Goal: Task Accomplishment & Management: Manage account settings

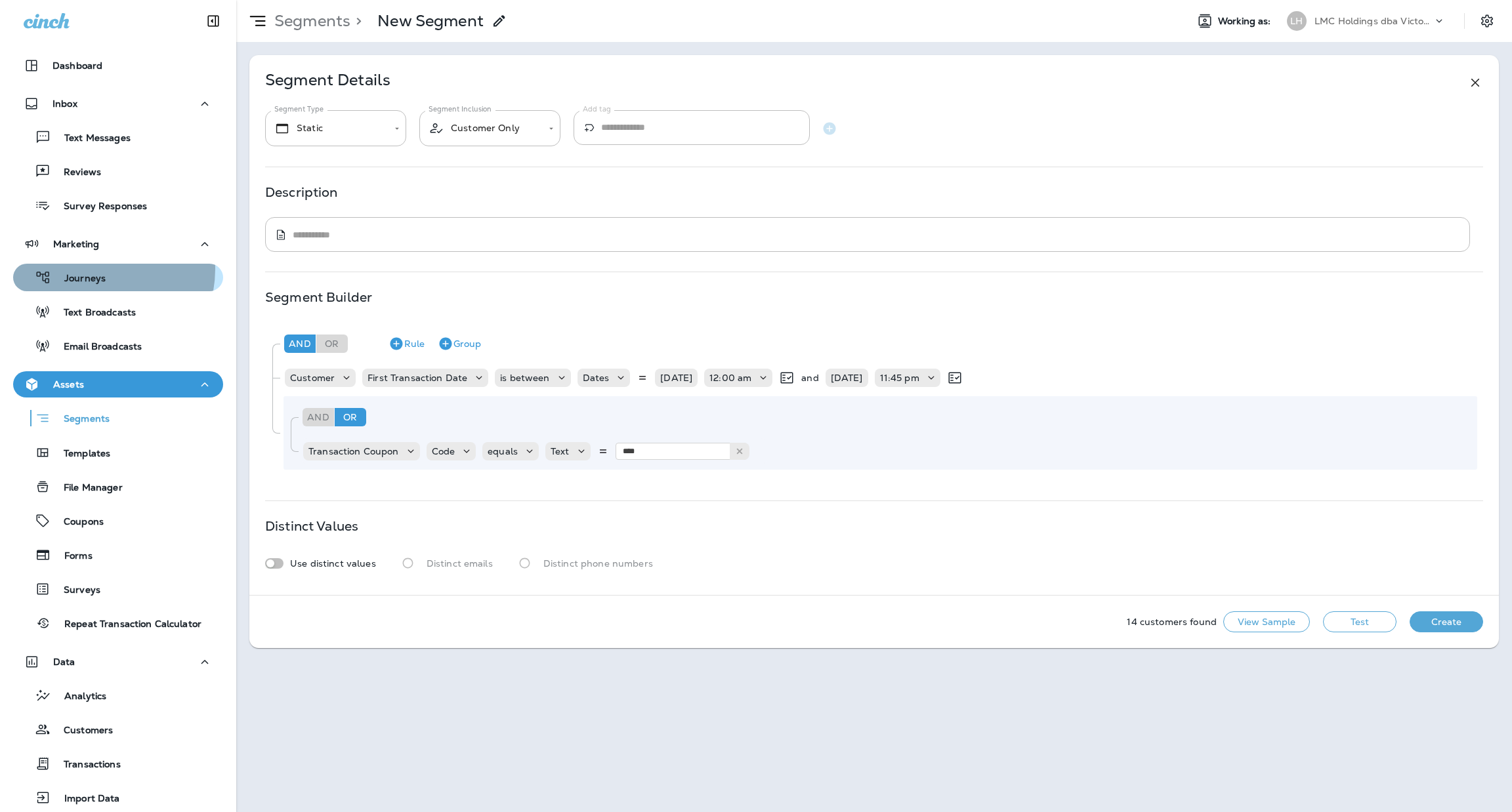
click at [91, 269] on div "Journeys" at bounding box center [62, 278] width 87 height 20
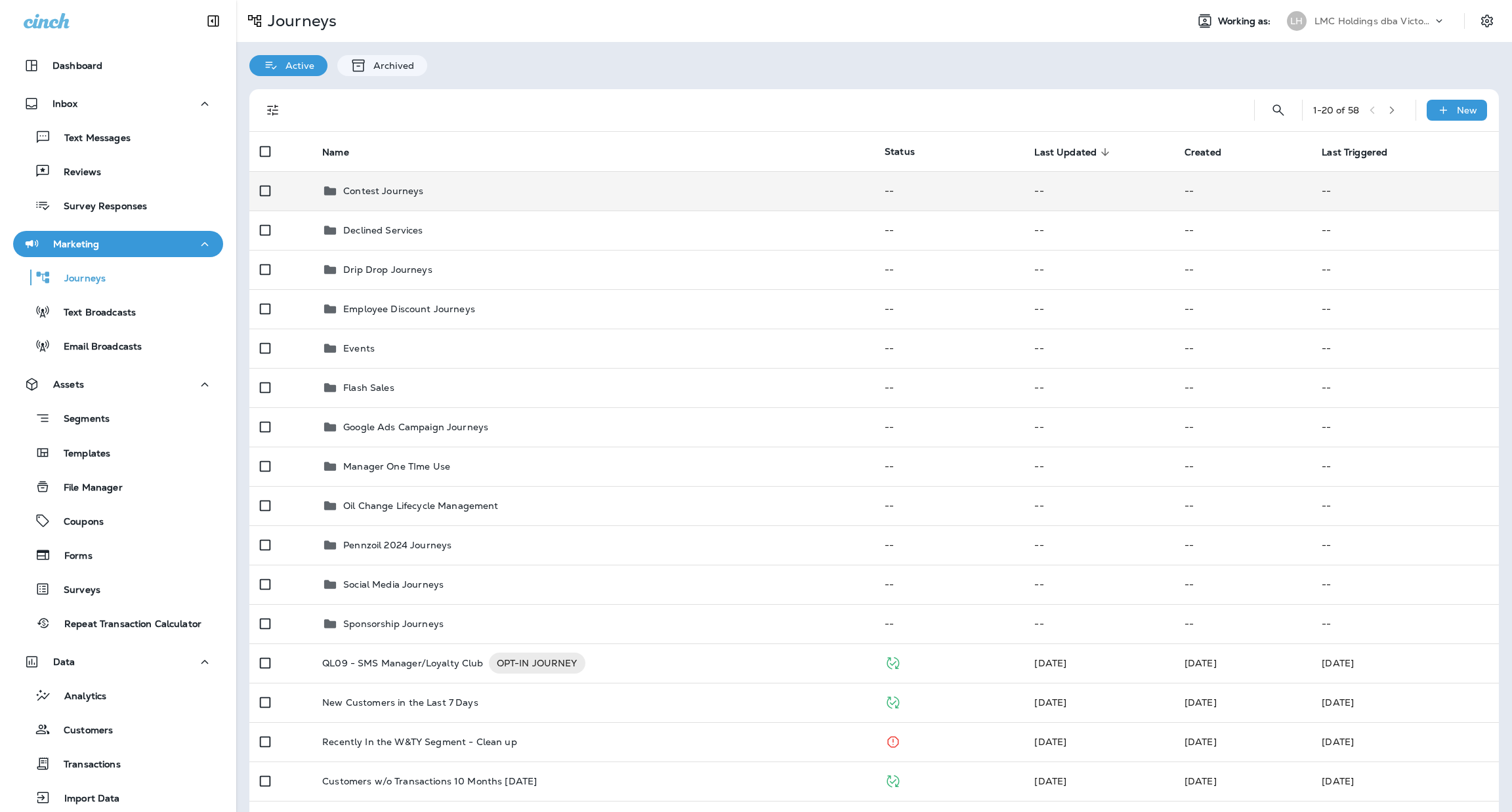
click at [459, 189] on div "Contest Journeys" at bounding box center [593, 191] width 542 height 16
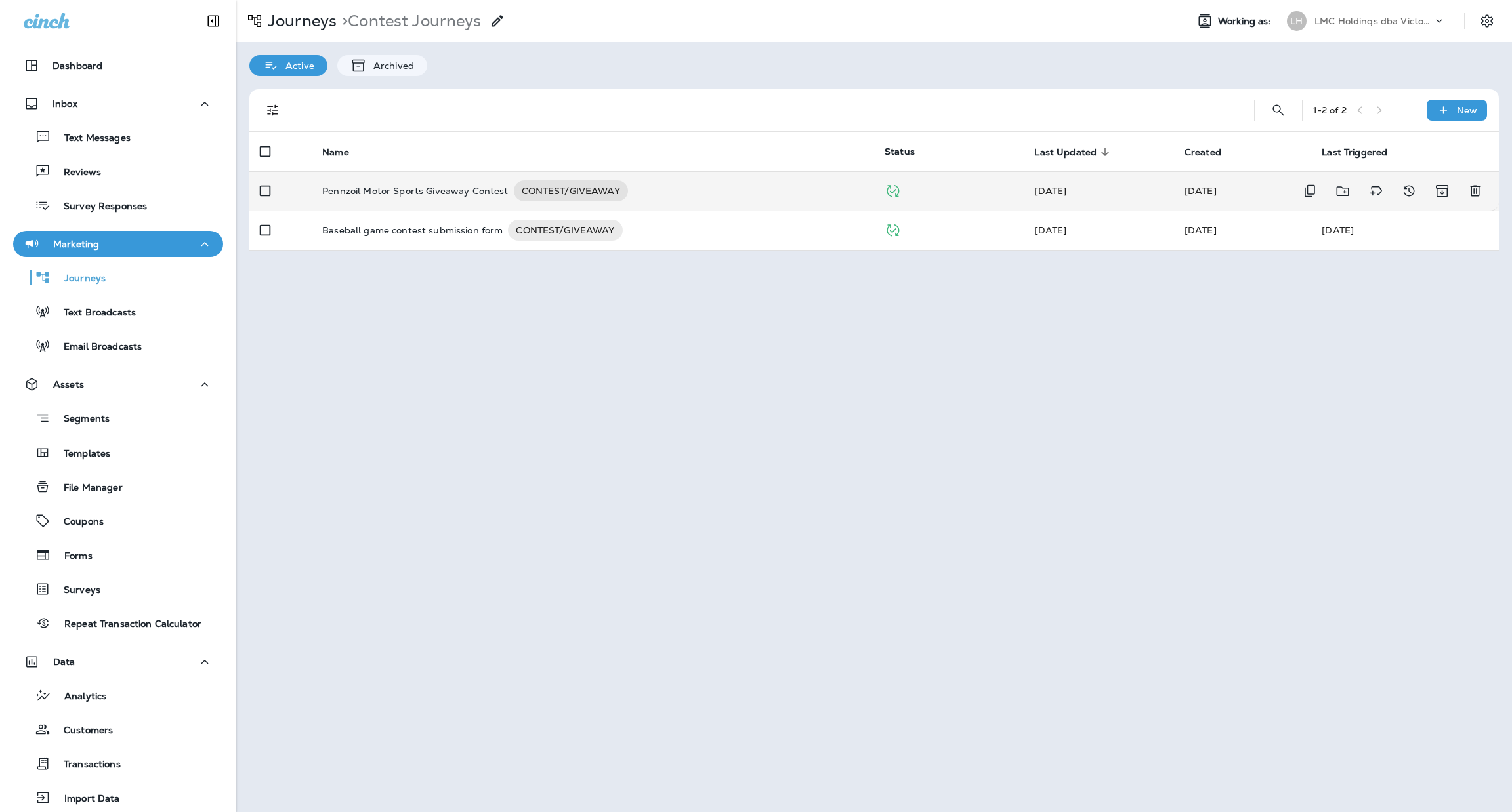
click at [453, 189] on p "Pennzoil Motor Sports Giveaway Contest" at bounding box center [415, 191] width 186 height 21
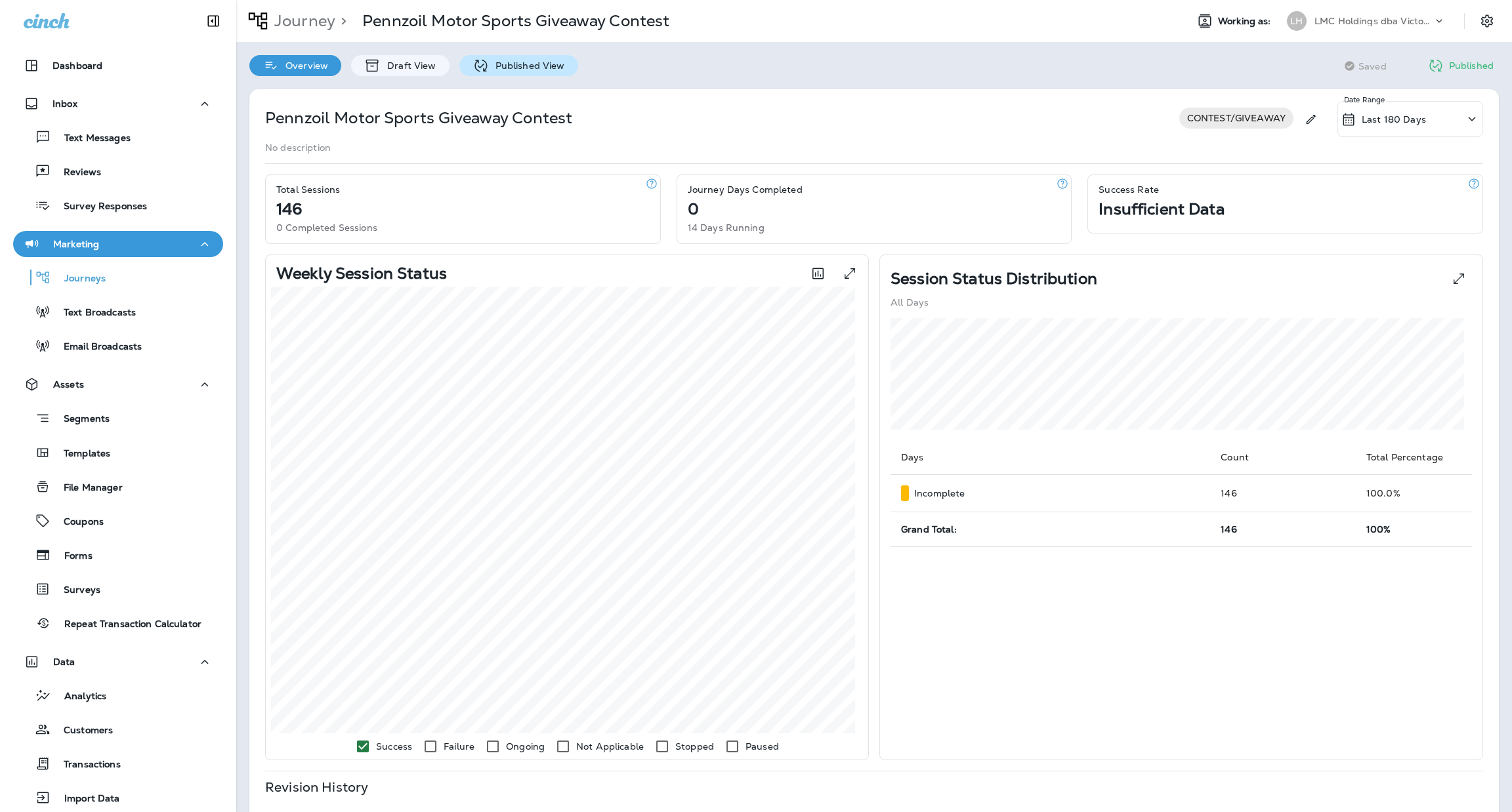
click at [506, 68] on p "Published View" at bounding box center [527, 66] width 76 height 11
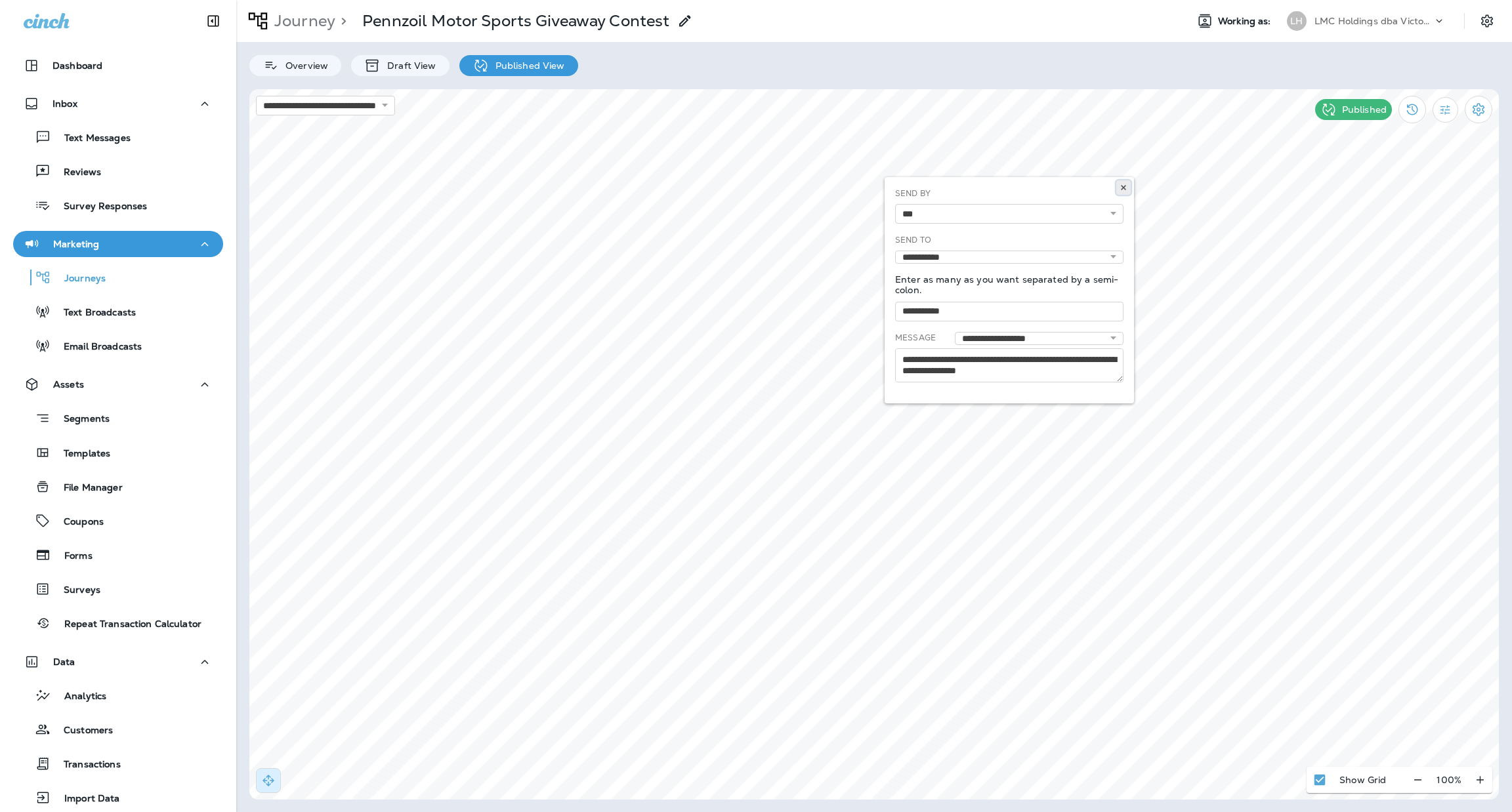
click at [1125, 188] on icon at bounding box center [1123, 187] width 8 height 8
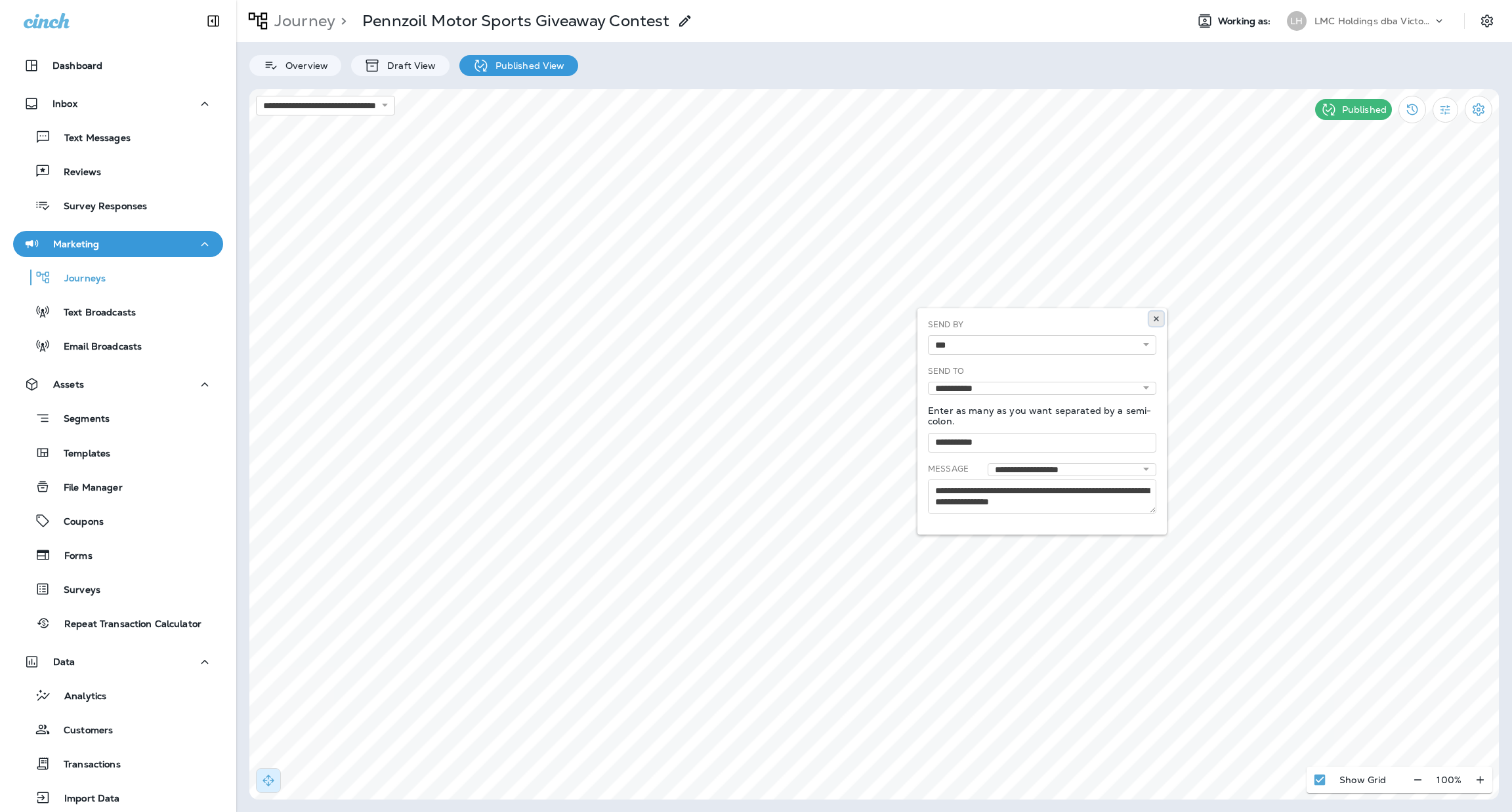
click at [1159, 319] on icon at bounding box center [1156, 319] width 8 height 8
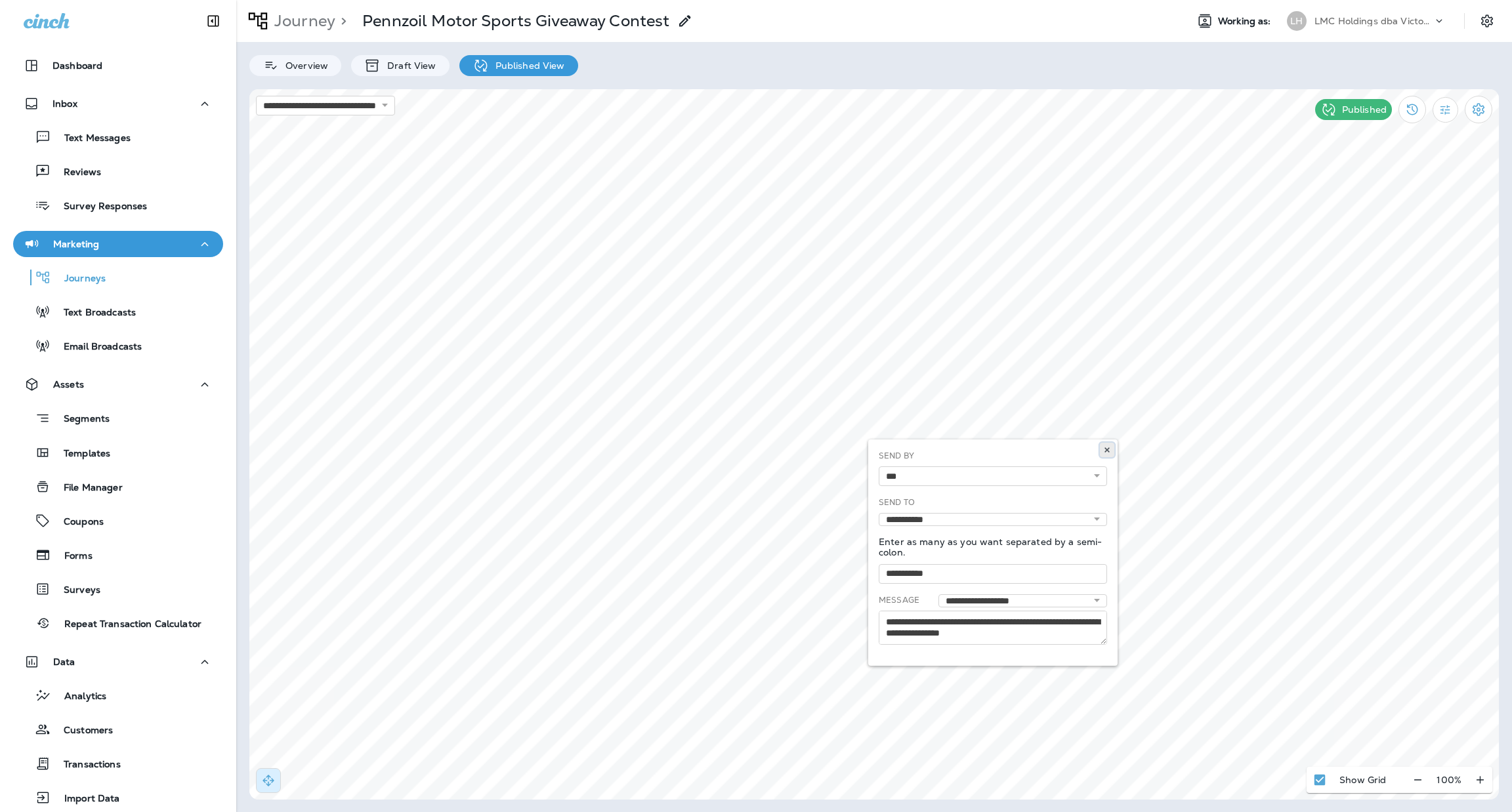
click at [1107, 450] on use at bounding box center [1106, 450] width 4 height 5
click at [511, 61] on p "Published View" at bounding box center [527, 66] width 76 height 11
click at [1361, 116] on div "Published" at bounding box center [1353, 110] width 77 height 21
click at [1328, 104] on icon at bounding box center [1328, 110] width 16 height 16
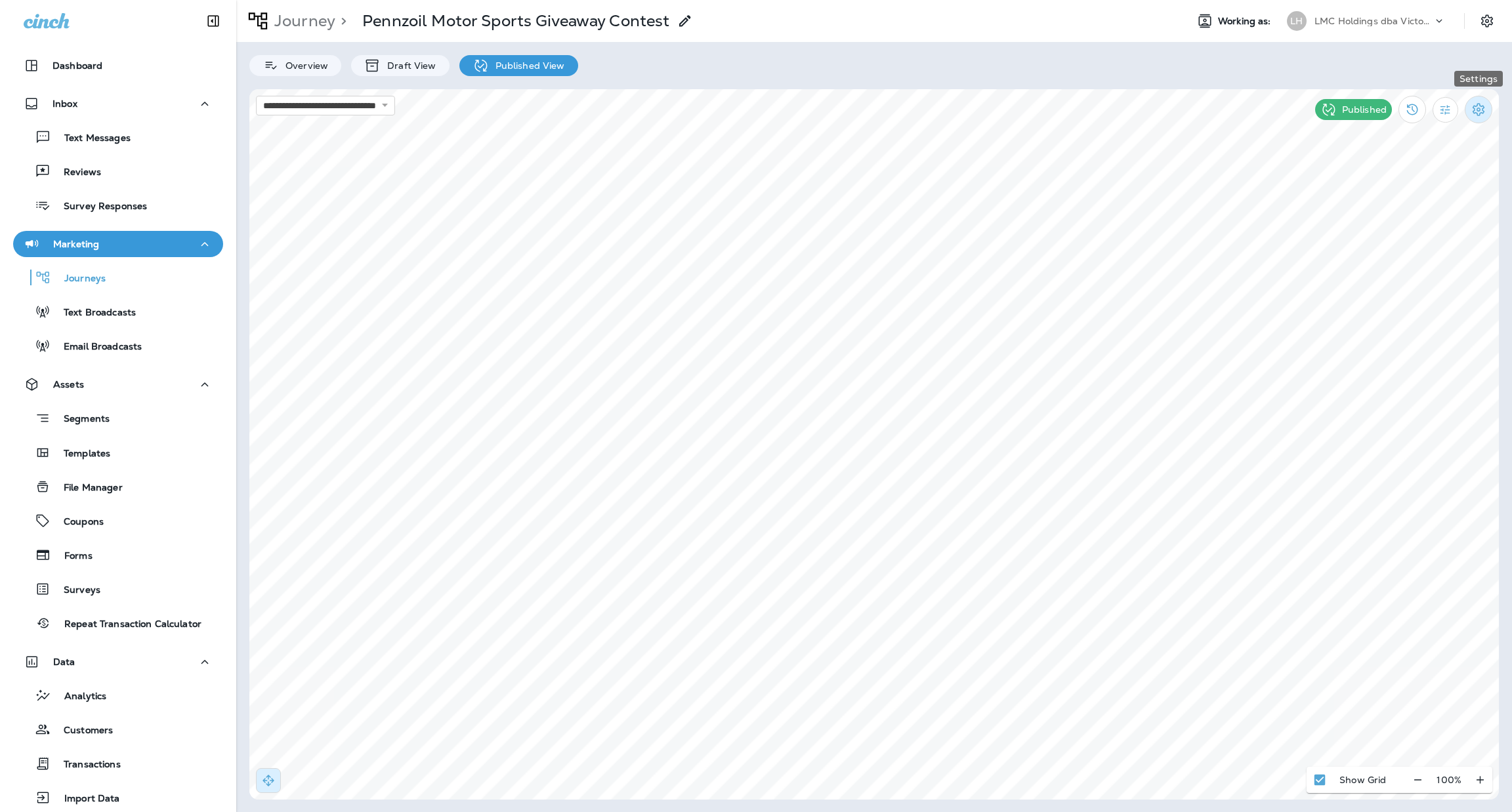
click at [1475, 108] on icon "Settings" at bounding box center [1479, 110] width 16 height 16
click at [1407, 178] on p "Pause Journey" at bounding box center [1404, 178] width 75 height 11
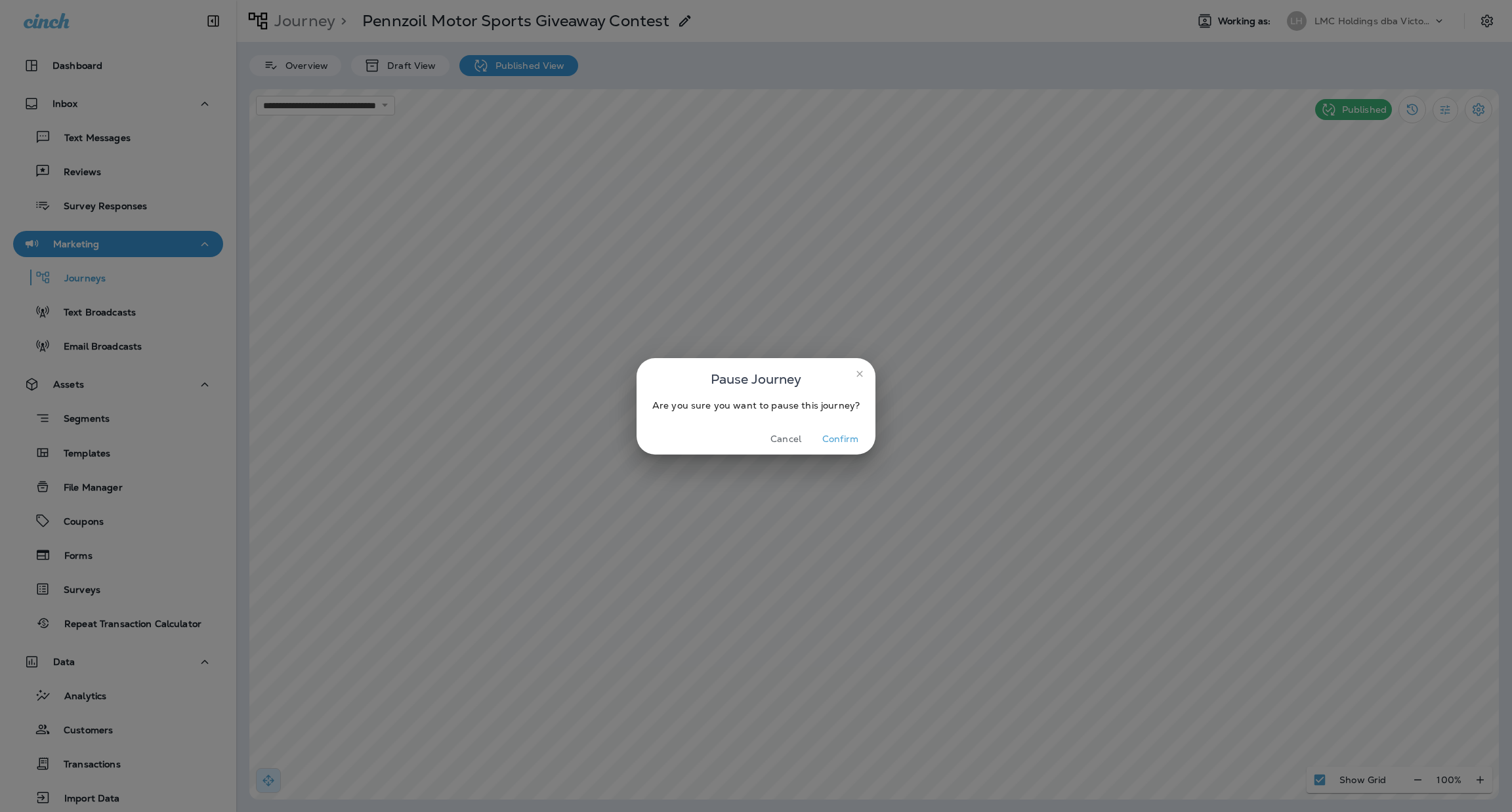
click at [841, 444] on button "Confirm" at bounding box center [840, 439] width 49 height 21
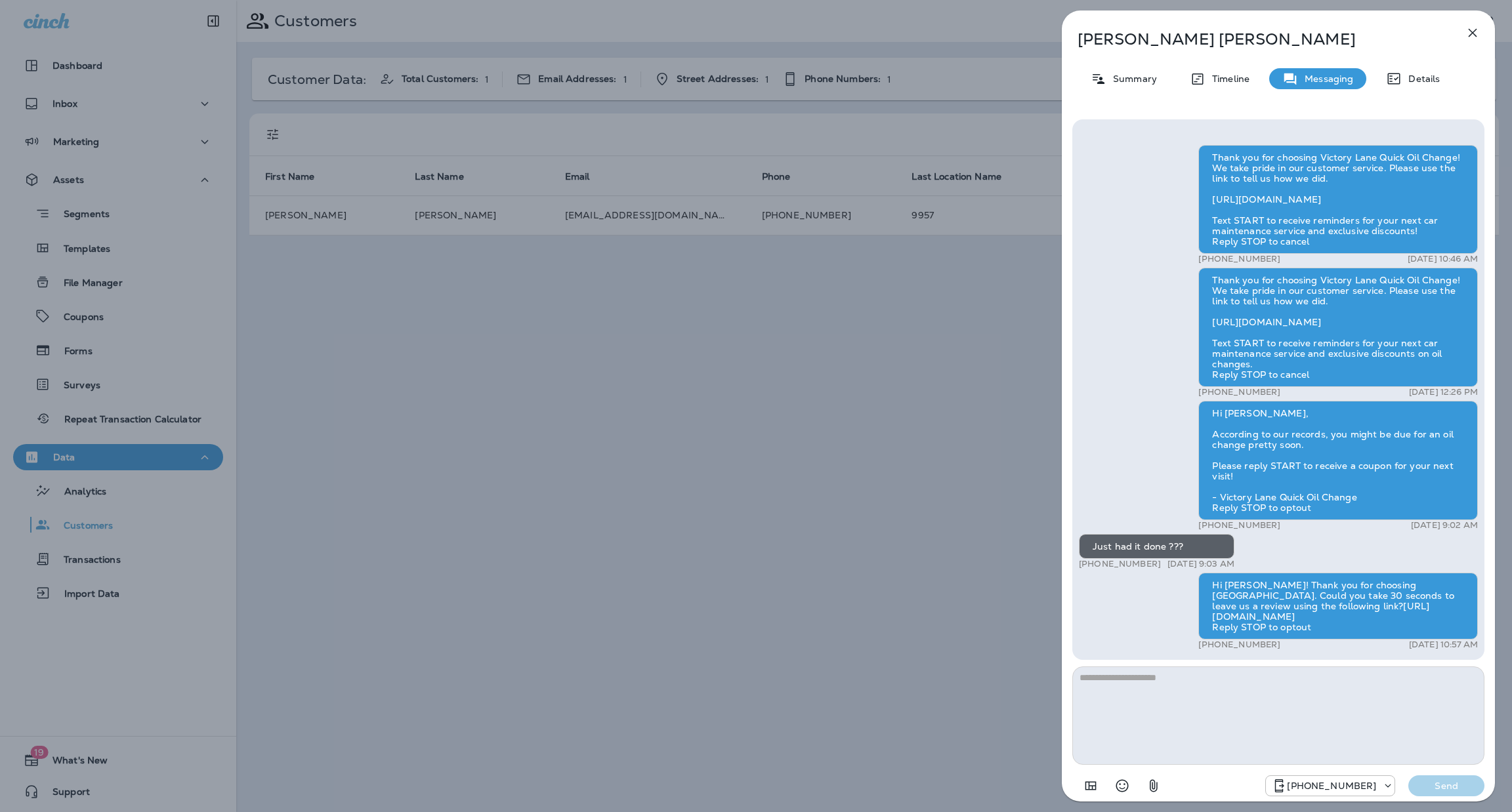
click at [1464, 33] on button "button" at bounding box center [1472, 32] width 26 height 26
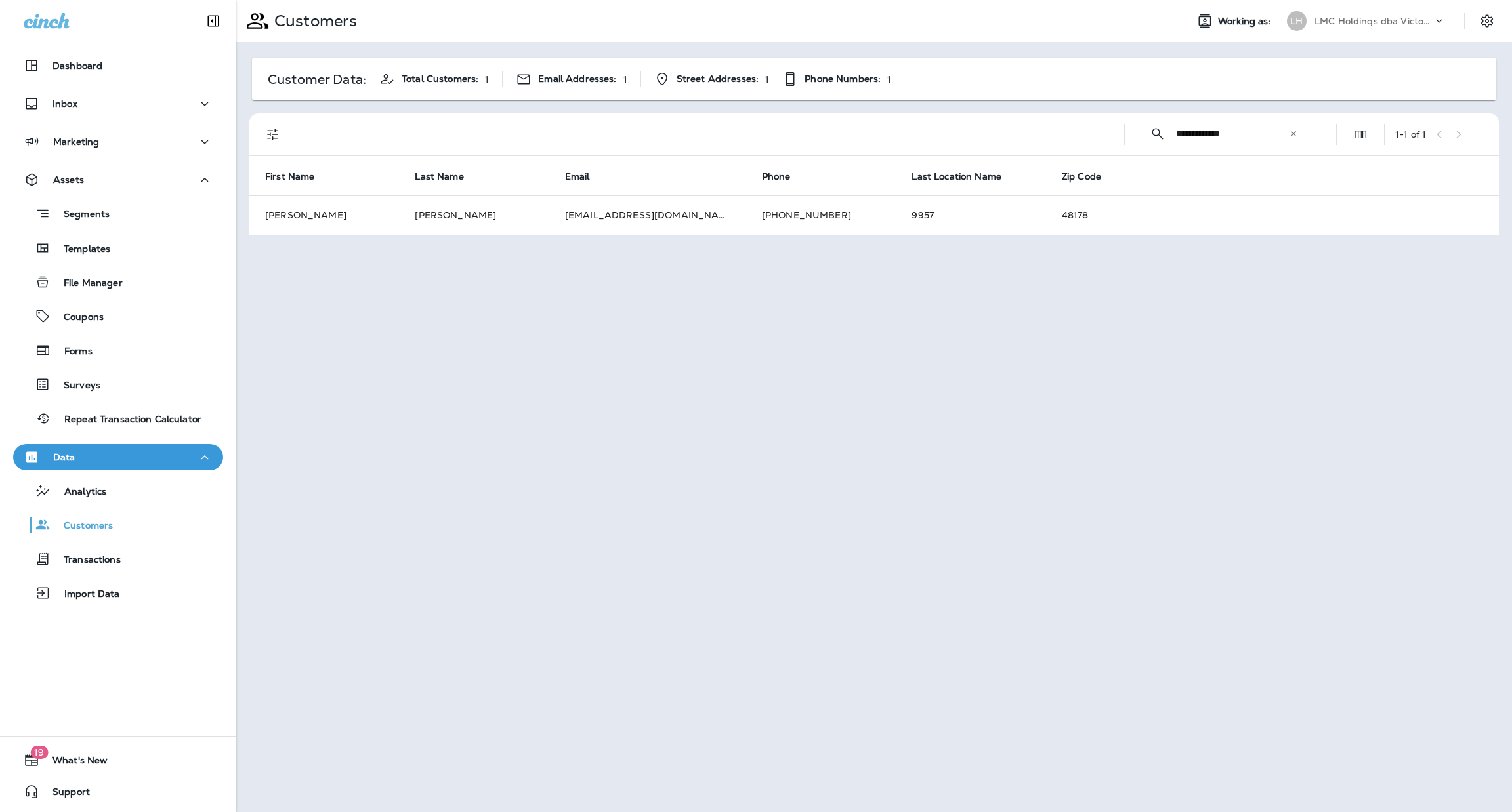
drag, startPoint x: 1234, startPoint y: 130, endPoint x: 1131, endPoint y: 130, distance: 103.0
click at [1144, 133] on div "**********" at bounding box center [1224, 133] width 178 height 35
type input "*"
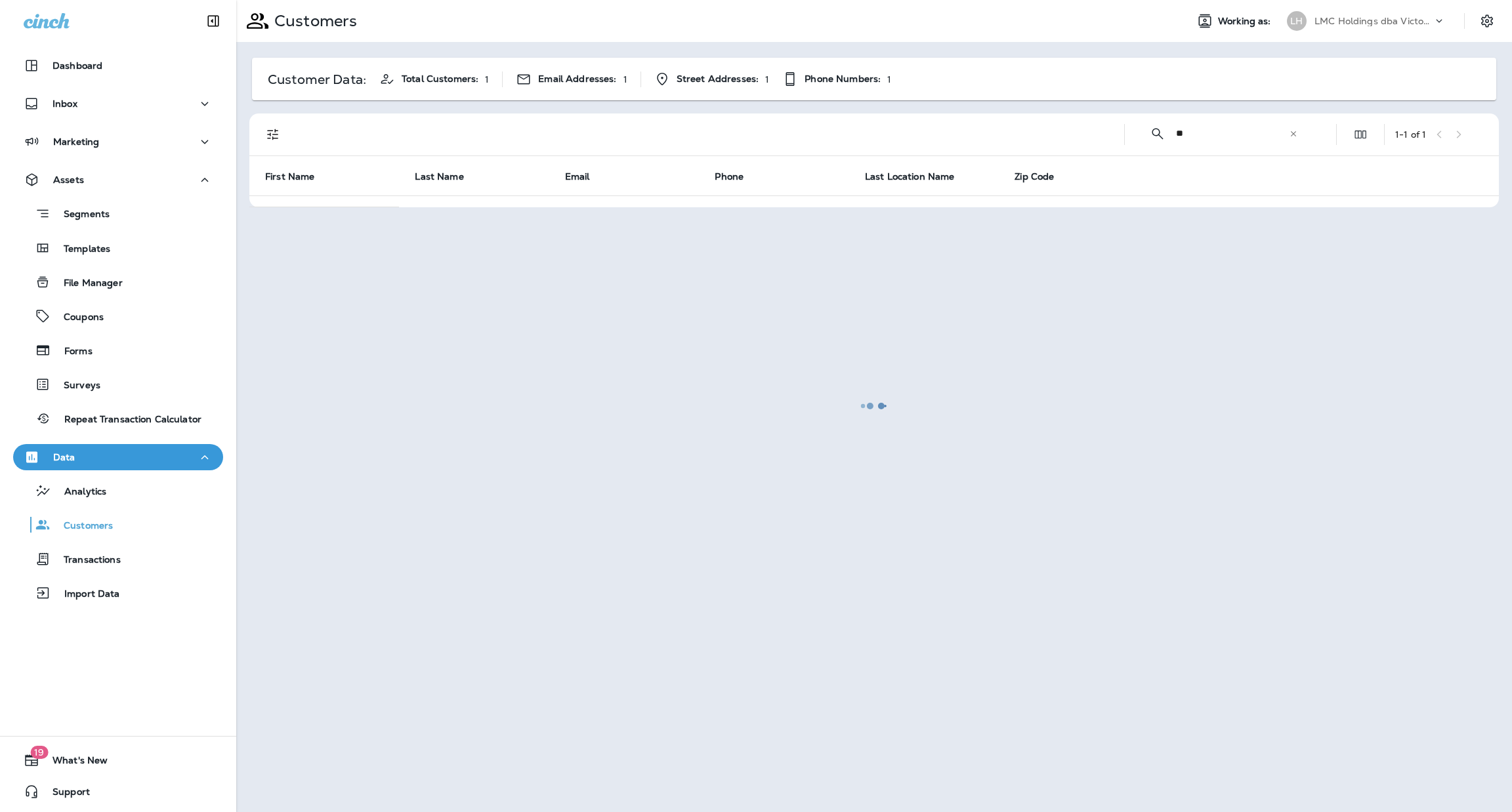
type input "*"
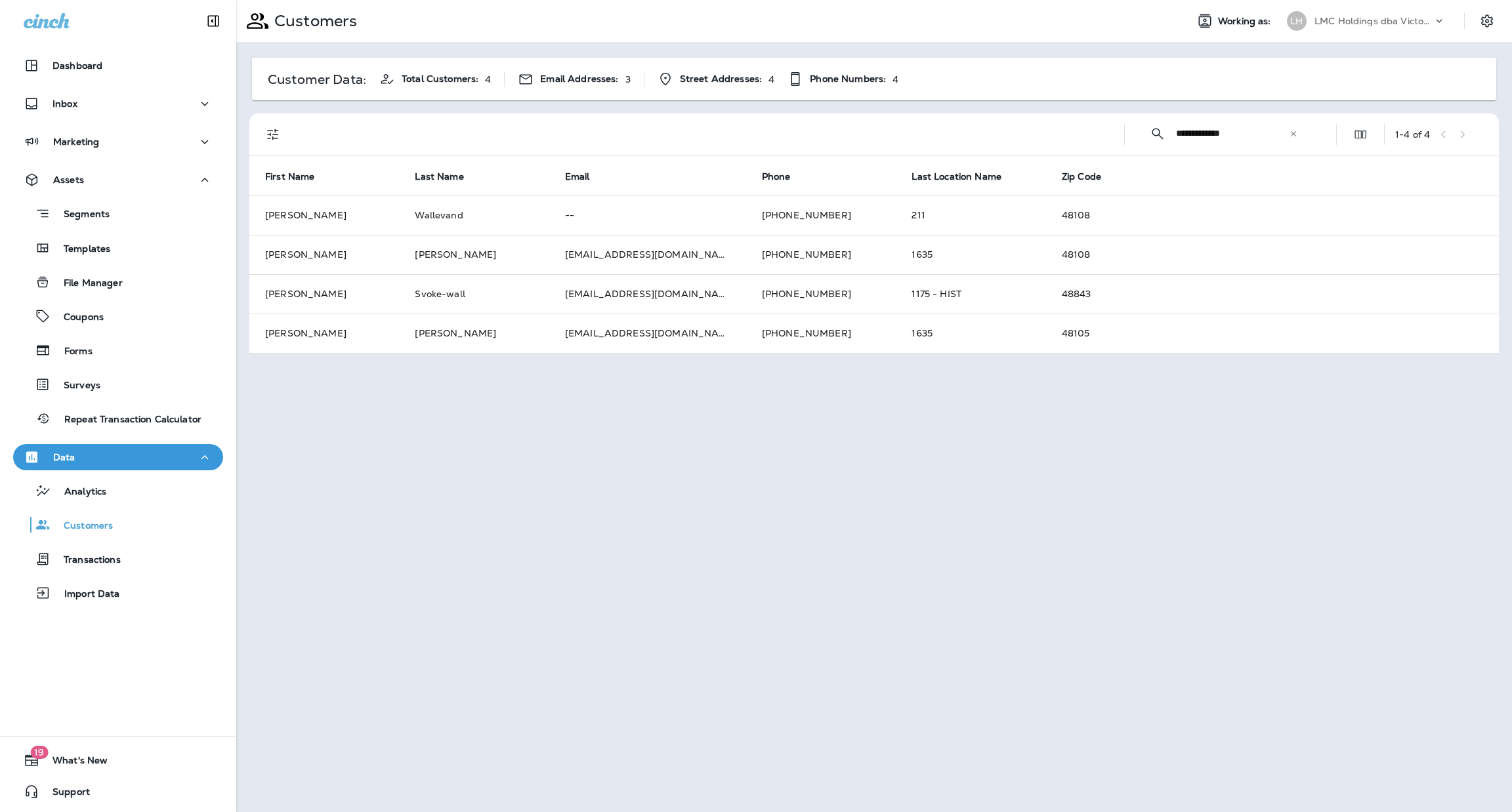
type input "**********"
